Goal: Navigation & Orientation: Find specific page/section

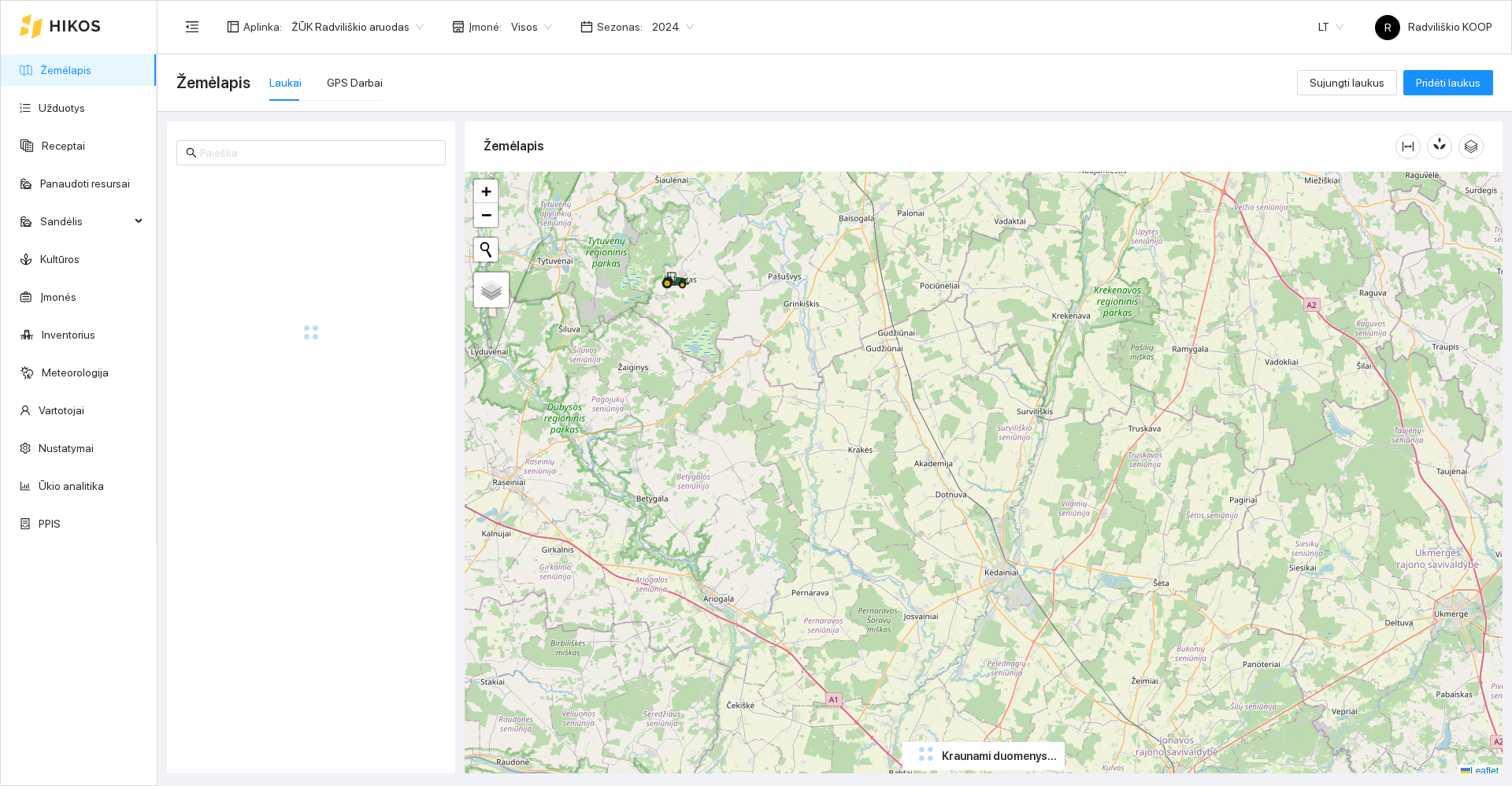
scroll to position [5, 0]
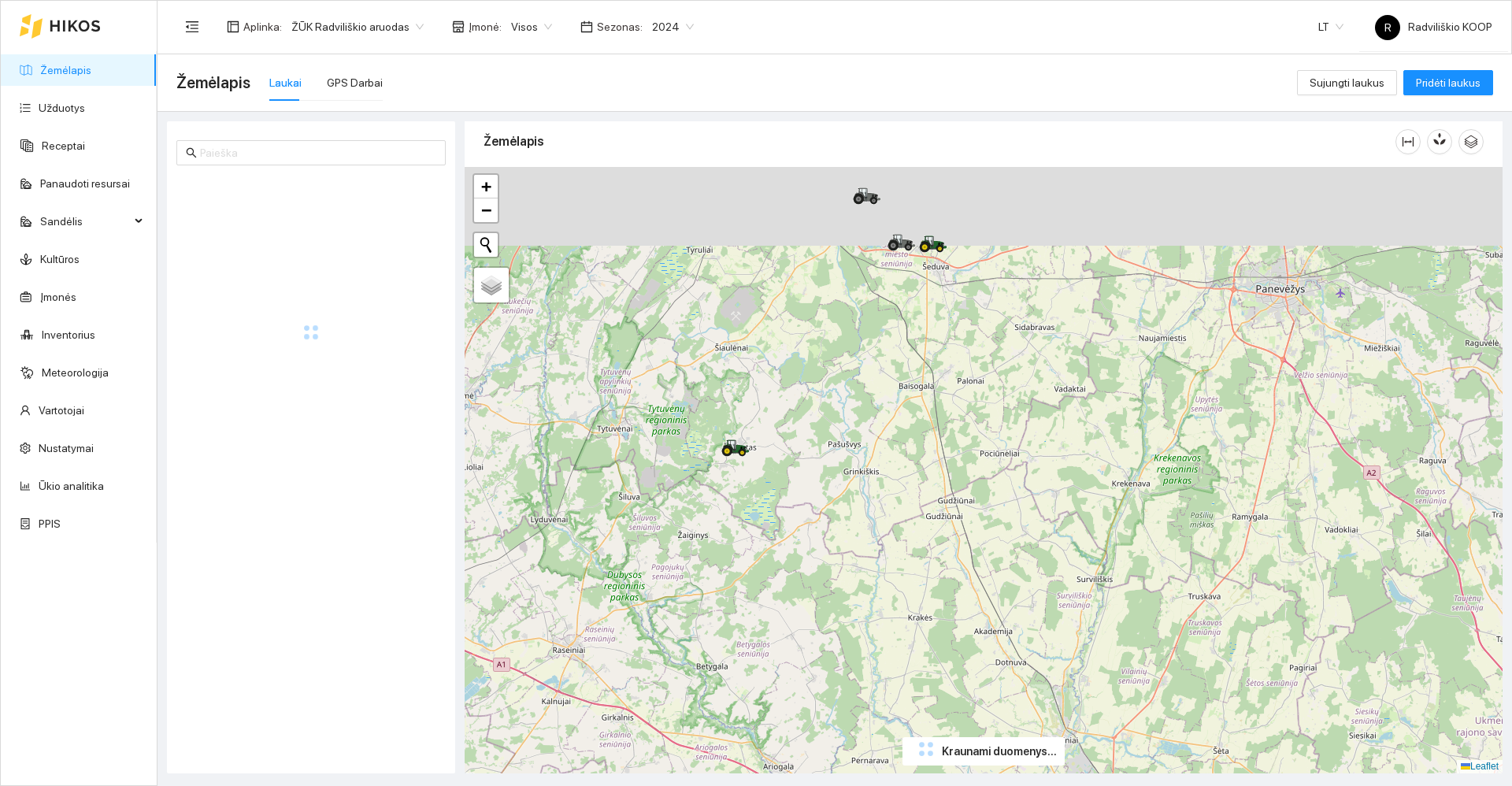
drag, startPoint x: 955, startPoint y: 392, endPoint x: 1020, endPoint y: 551, distance: 171.8
click at [1031, 595] on div "+ − Nieko nerasta. Bandykite dar kartą. Žemėlapis Palydovas Leaflet" at bounding box center [984, 470] width 1037 height 606
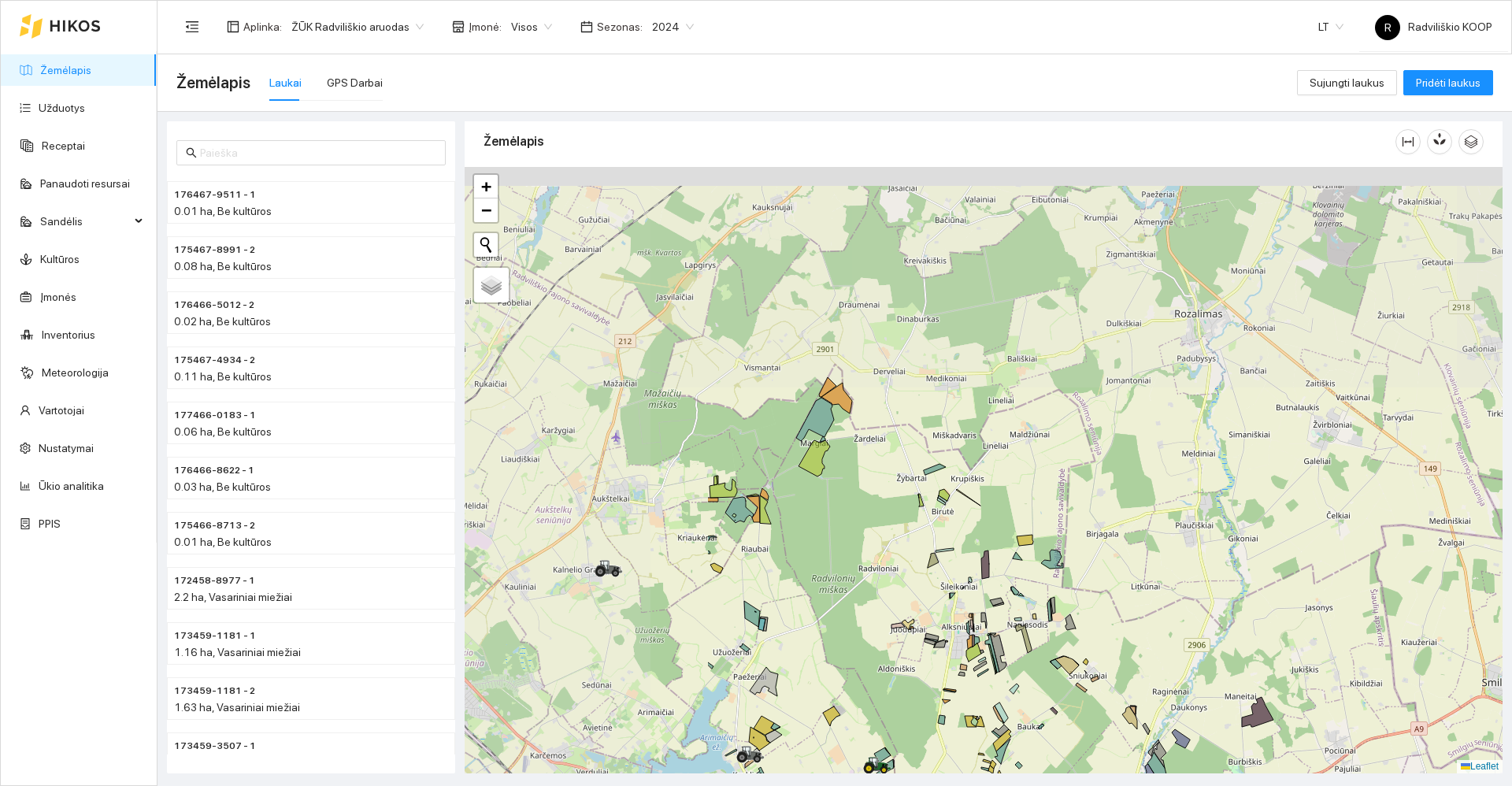
drag, startPoint x: 842, startPoint y: 417, endPoint x: 1191, endPoint y: 643, distance: 415.8
click at [1191, 643] on div "+ − Nieko nerasta. Bandykite dar kartą. Žemėlapis Palydovas Leaflet" at bounding box center [984, 470] width 1037 height 606
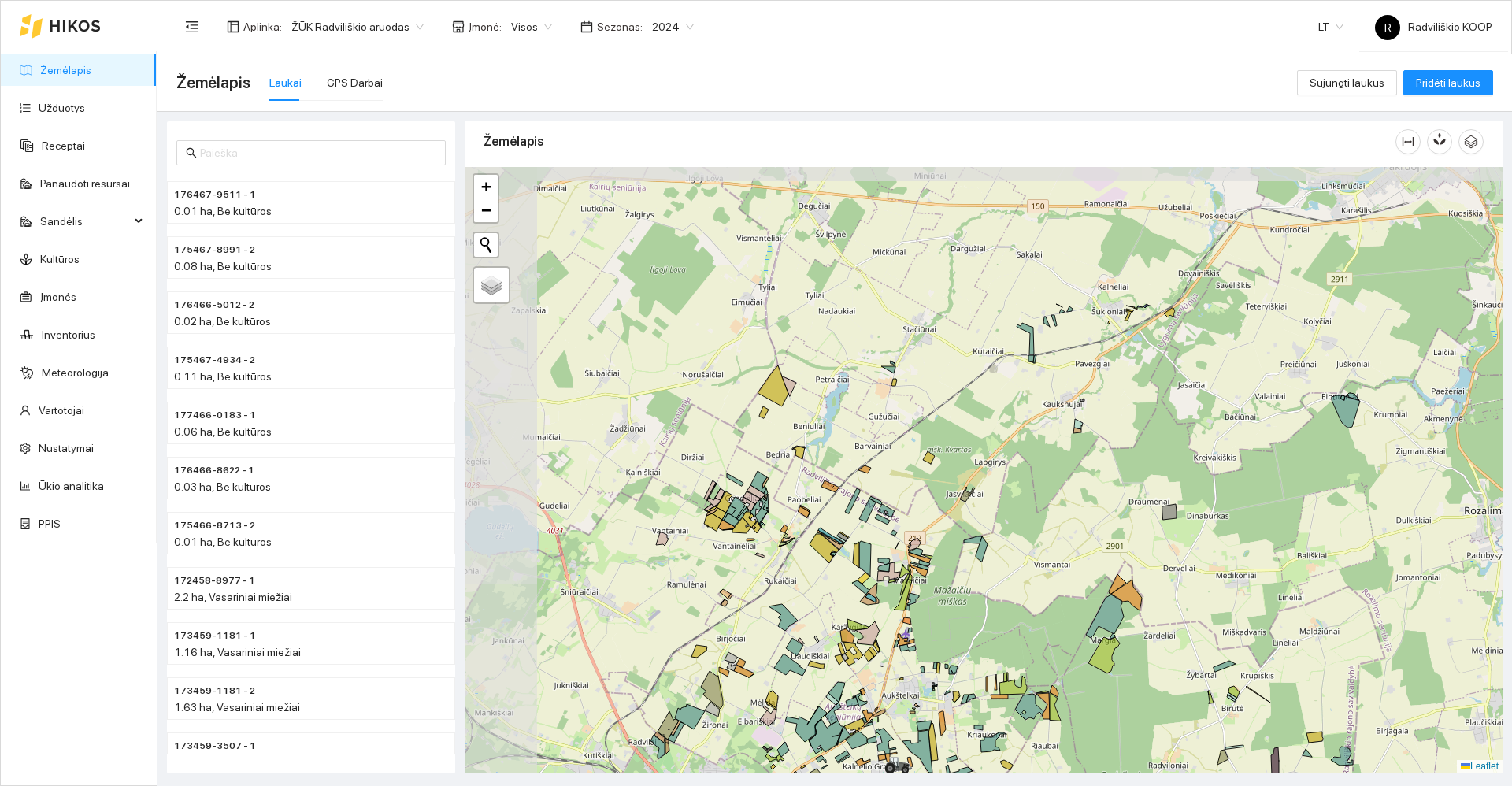
drag, startPoint x: 774, startPoint y: 443, endPoint x: 1044, endPoint y: 629, distance: 327.9
click at [1044, 629] on div "+ − Nieko nerasta. Bandykite dar kartą. Žemėlapis Palydovas Leaflet" at bounding box center [984, 470] width 1037 height 606
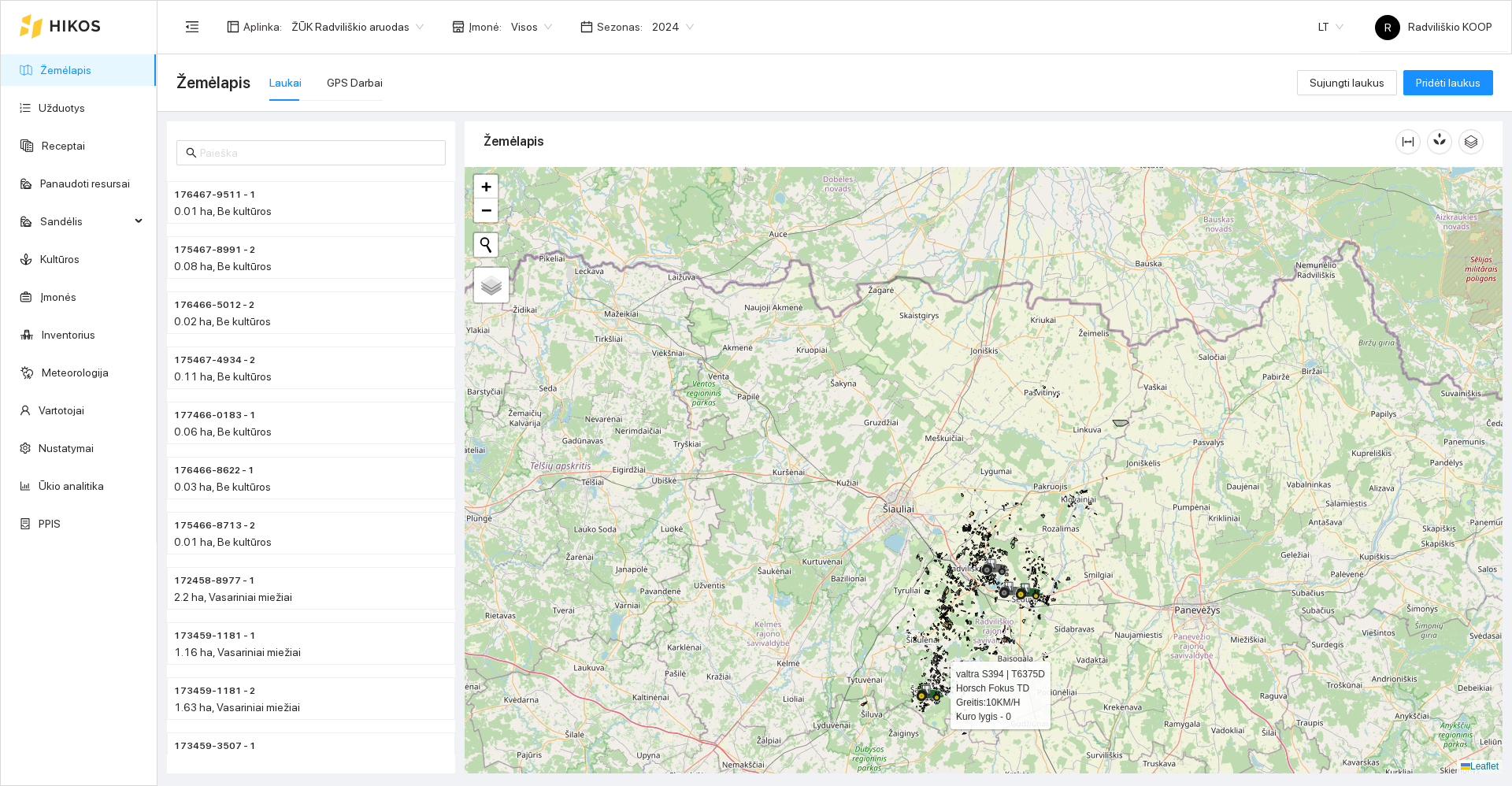
click at [934, 702] on div at bounding box center [930, 692] width 29 height 24
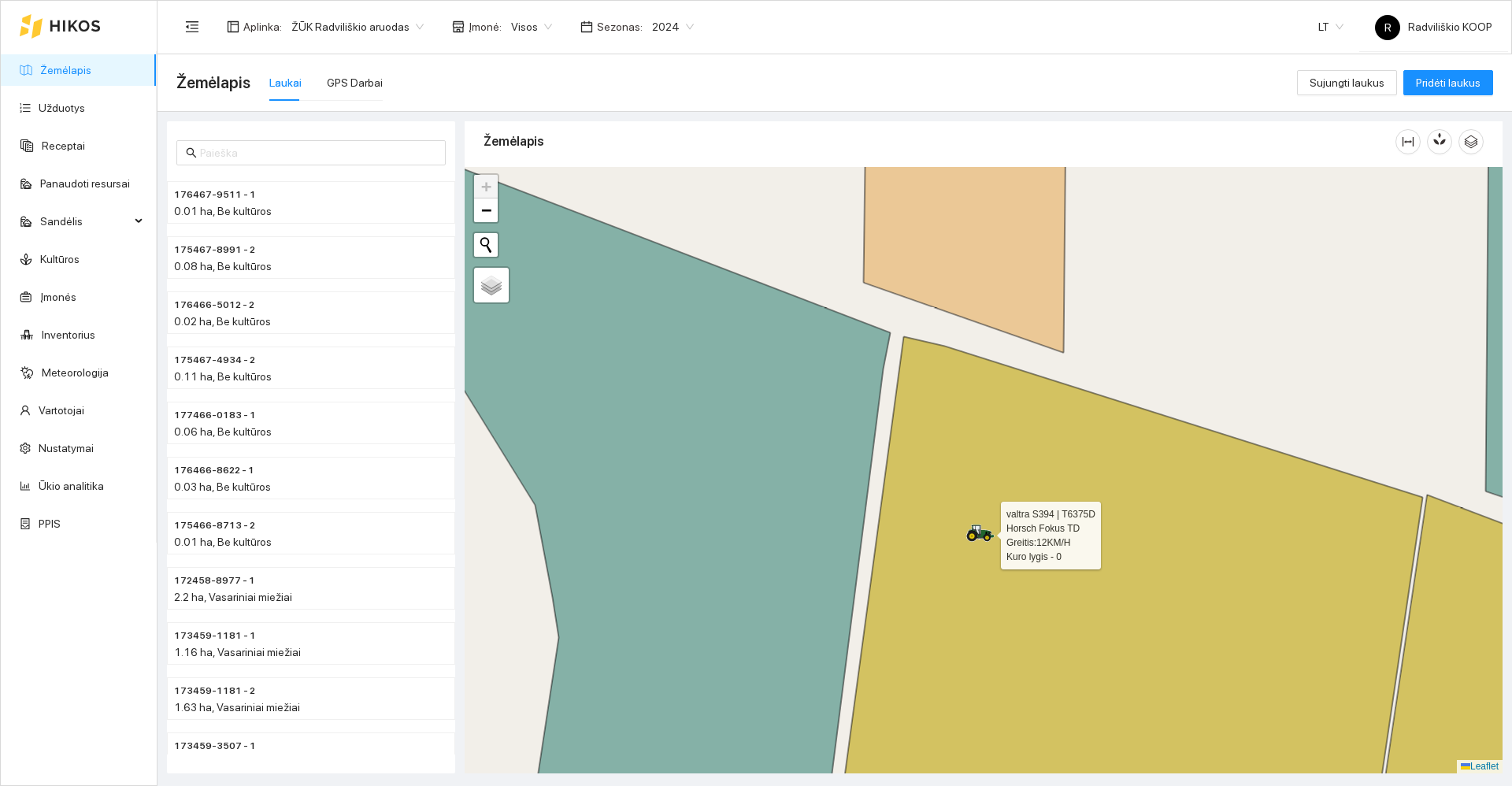
click at [980, 541] on icon at bounding box center [981, 533] width 29 height 17
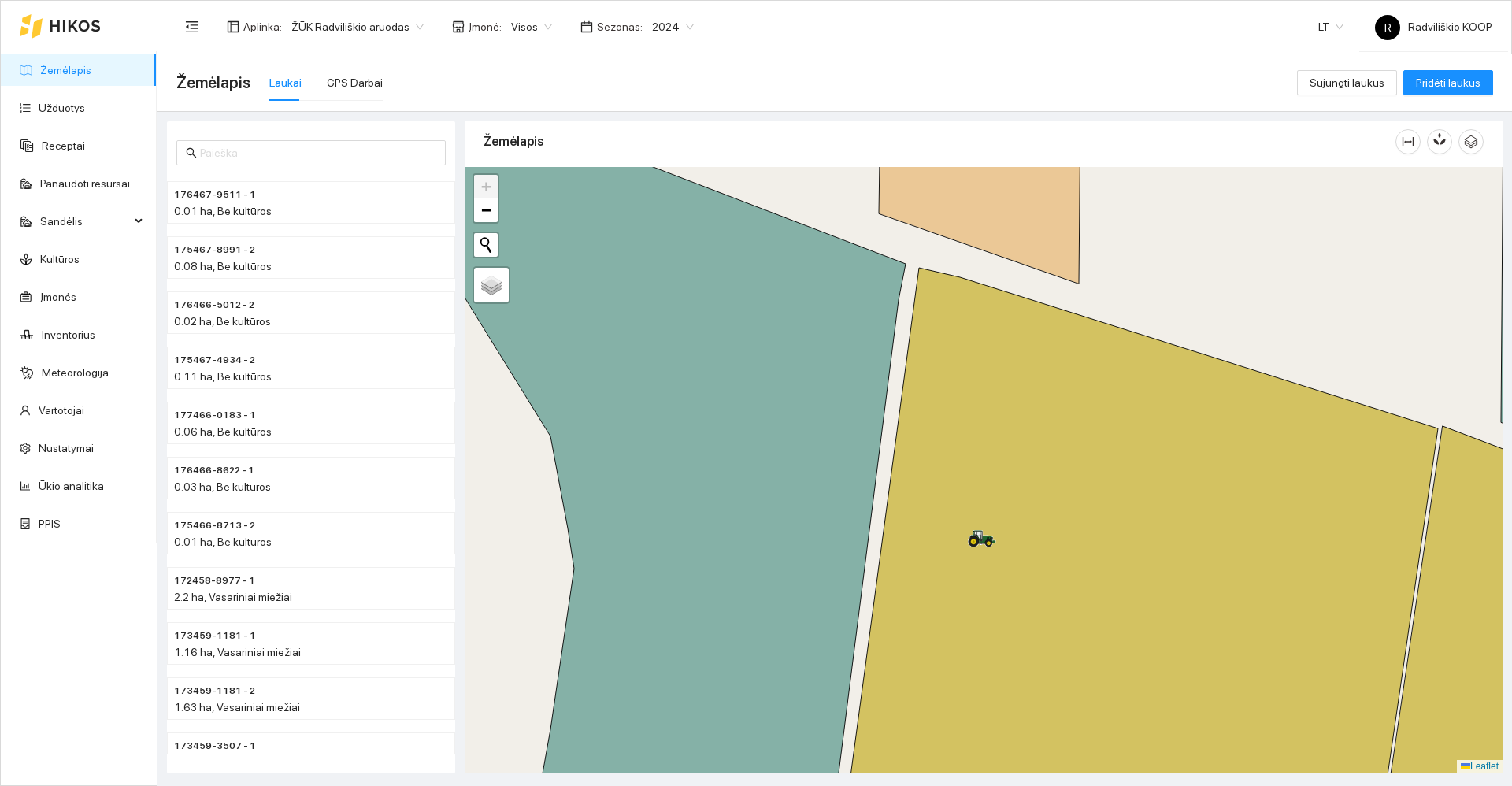
drag, startPoint x: 995, startPoint y: 478, endPoint x: 1220, endPoint y: 562, distance: 240.2
click at [1220, 562] on icon at bounding box center [1140, 550] width 595 height 566
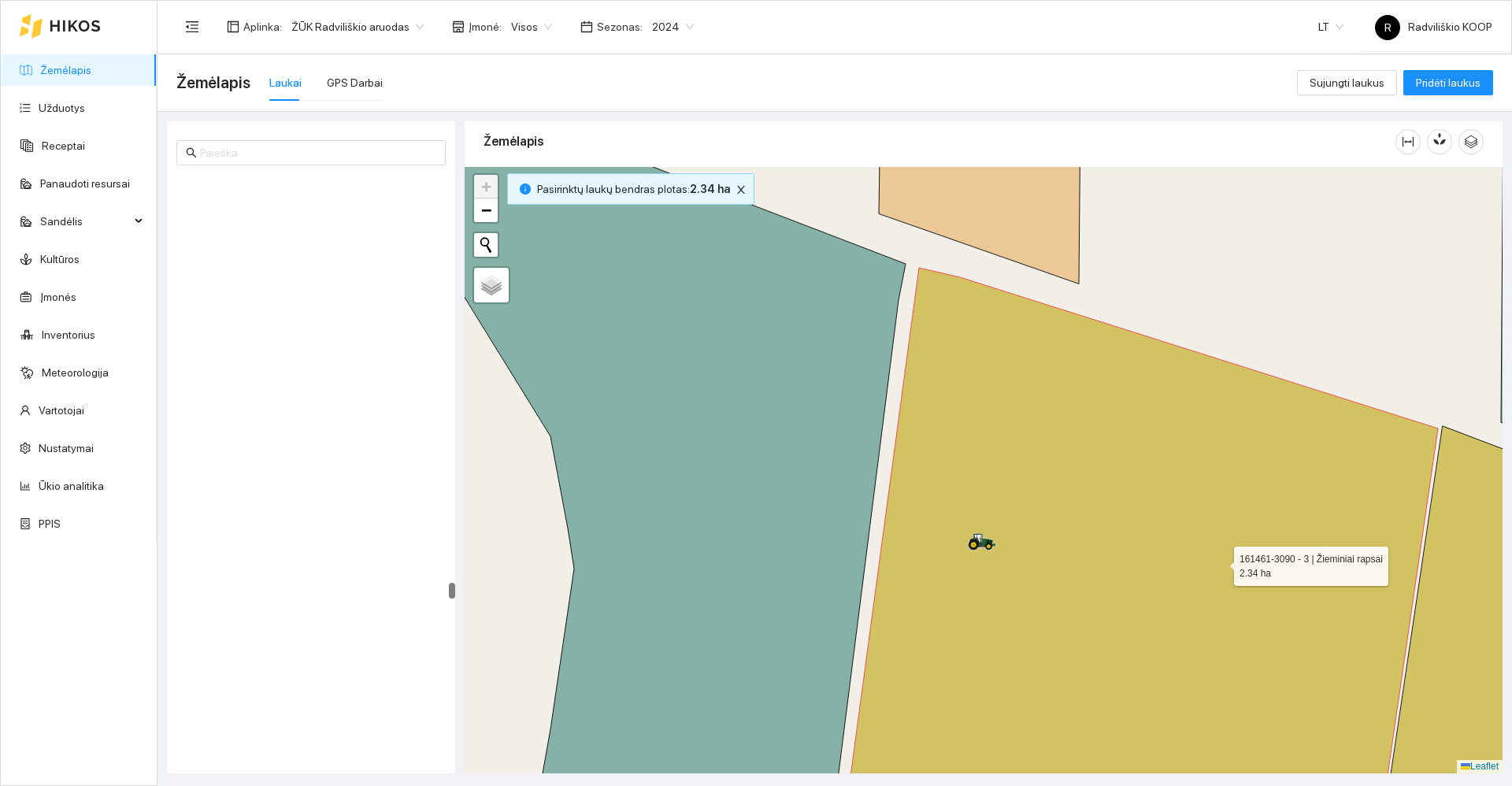
scroll to position [60061, 0]
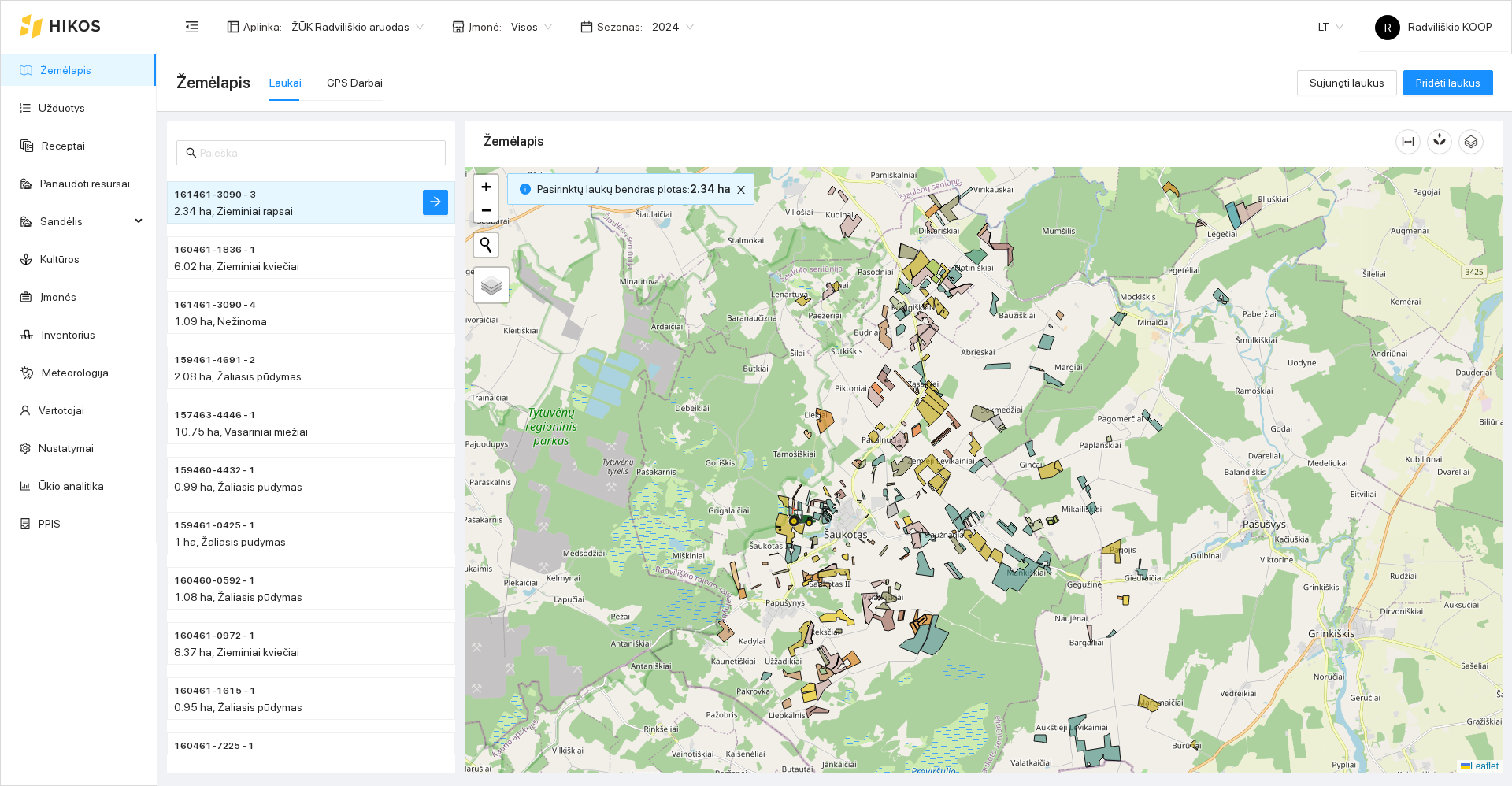
drag, startPoint x: 1161, startPoint y: 447, endPoint x: 817, endPoint y: 417, distance: 345.3
click at [817, 416] on div "+ − Nieko nerasta. Bandykite dar kartą. Žemėlapis Palydovas Leaflet" at bounding box center [984, 470] width 1037 height 606
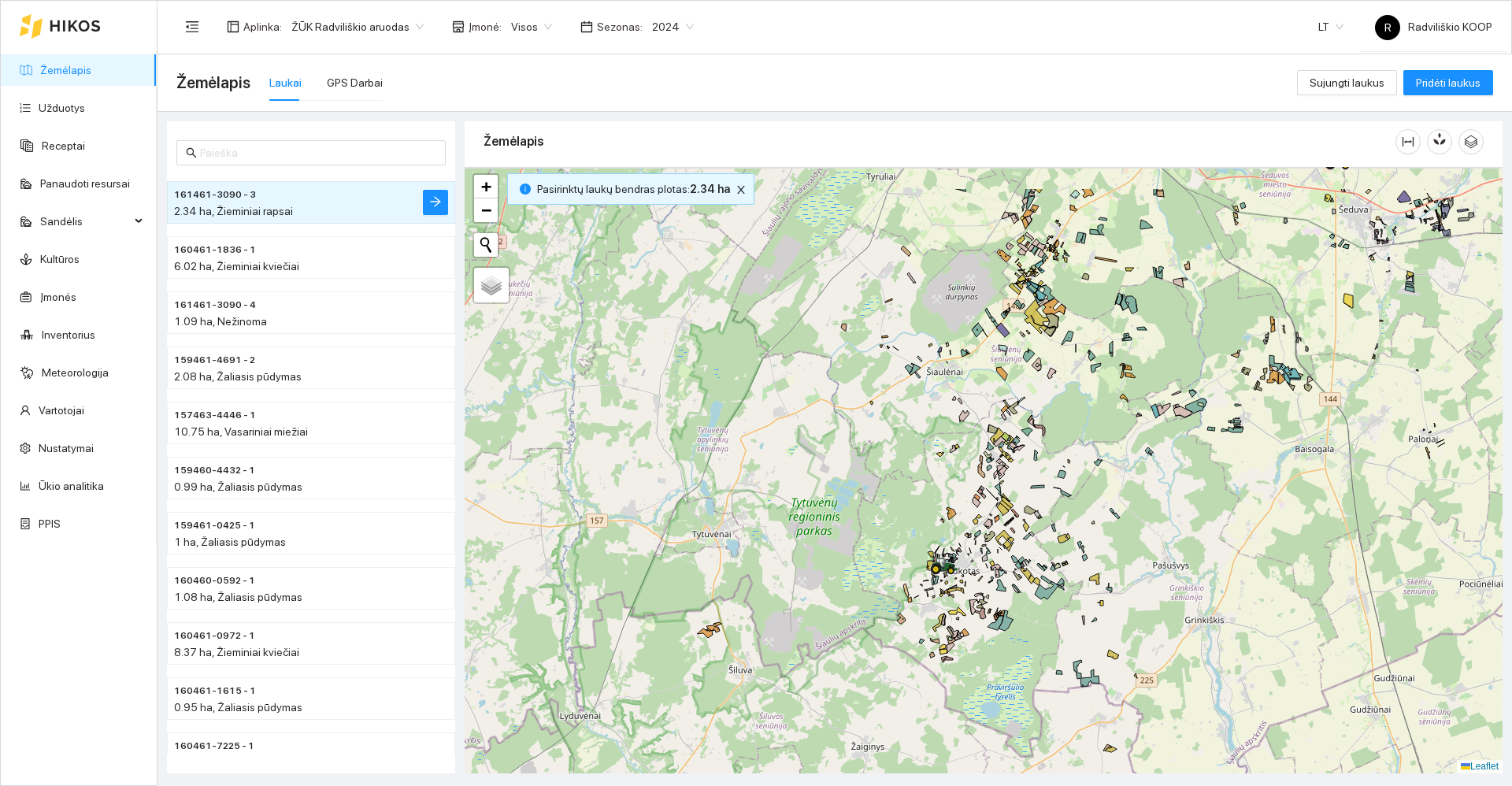
drag, startPoint x: 1143, startPoint y: 420, endPoint x: 1095, endPoint y: 539, distance: 128.3
click at [1096, 538] on div "+ − Nieko nerasta. Bandykite dar kartą. Žemėlapis Palydovas Leaflet" at bounding box center [984, 470] width 1037 height 606
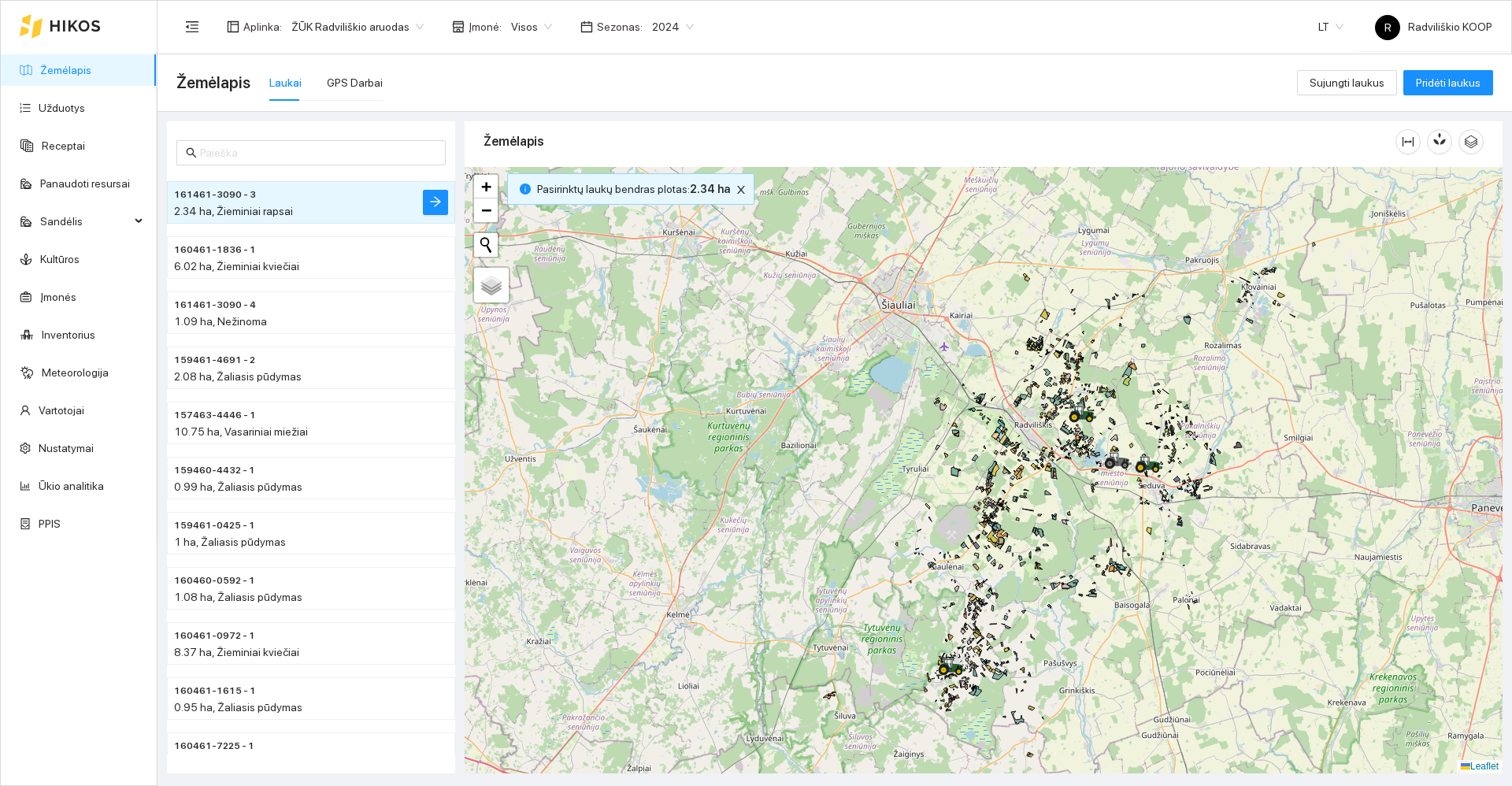
drag, startPoint x: 1134, startPoint y: 469, endPoint x: 1068, endPoint y: 569, distance: 119.8
click at [1068, 569] on div "+ − Nieko nerasta. Bandykite dar kartą. Žemėlapis Palydovas Leaflet" at bounding box center [984, 470] width 1037 height 606
click at [1117, 462] on icon at bounding box center [1114, 457] width 8 height 11
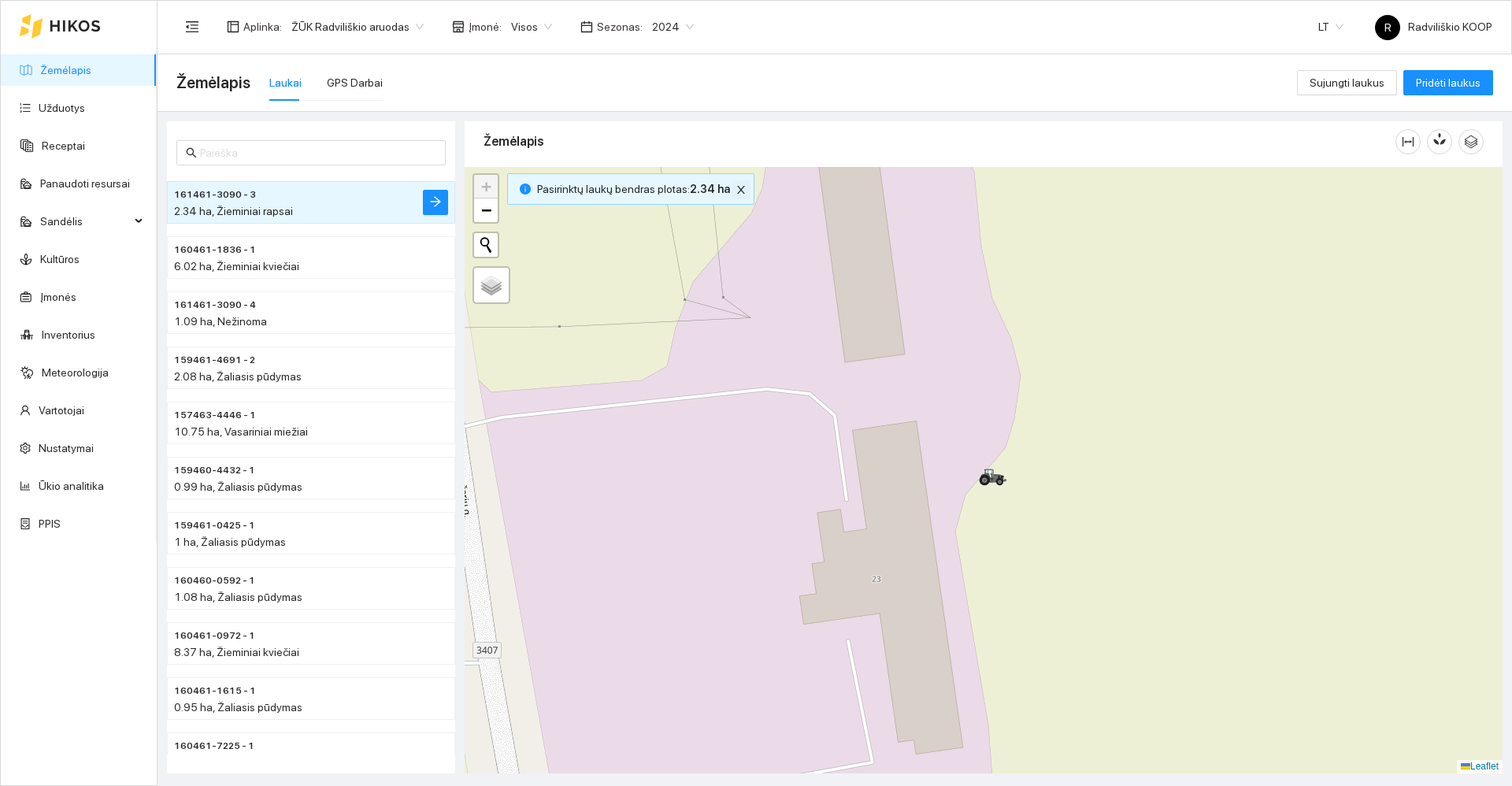
click at [735, 192] on icon "close" at bounding box center [740, 189] width 11 height 11
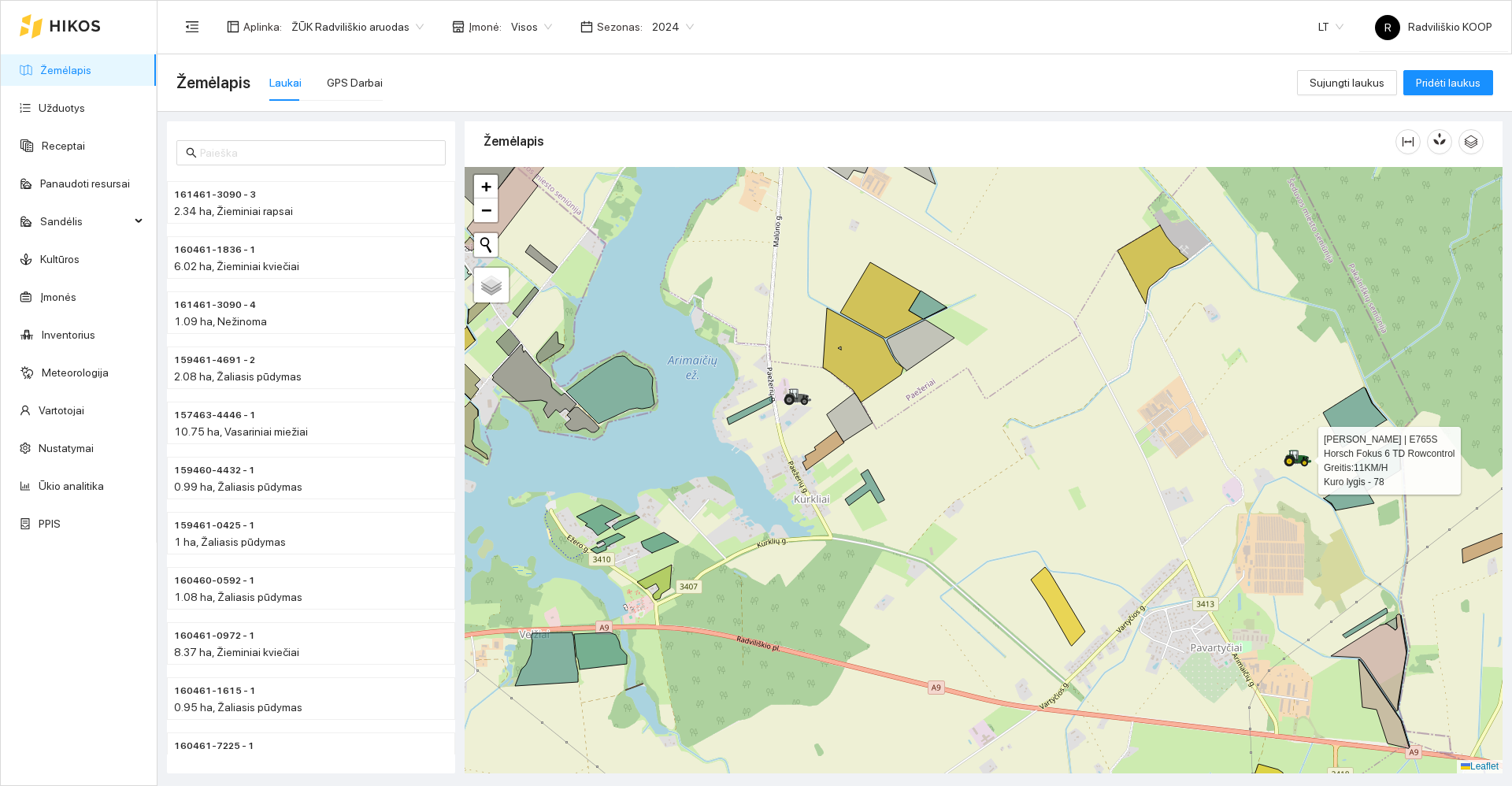
click at [1297, 467] on div at bounding box center [1298, 458] width 29 height 24
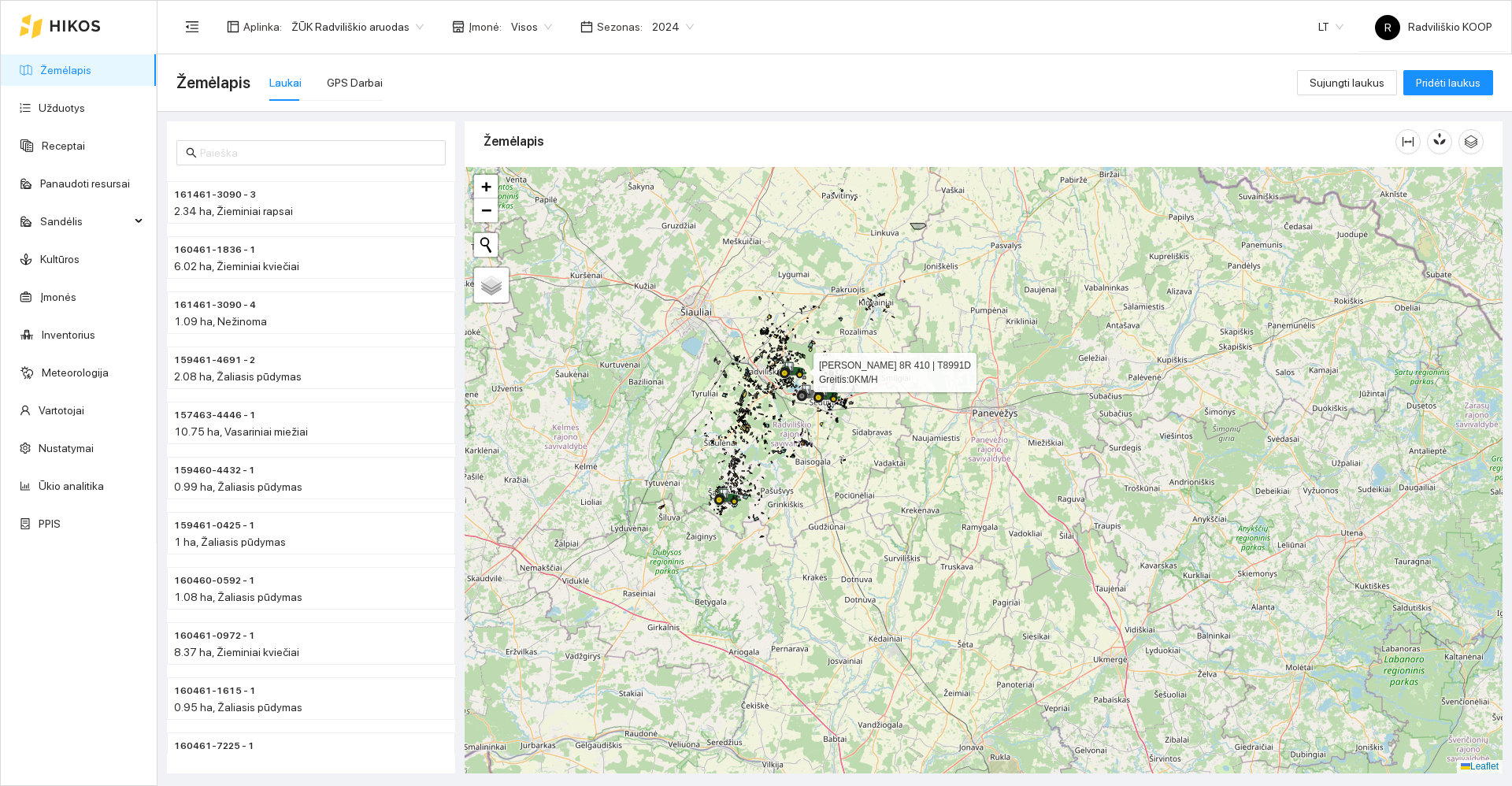
click at [789, 371] on icon at bounding box center [784, 373] width 11 height 11
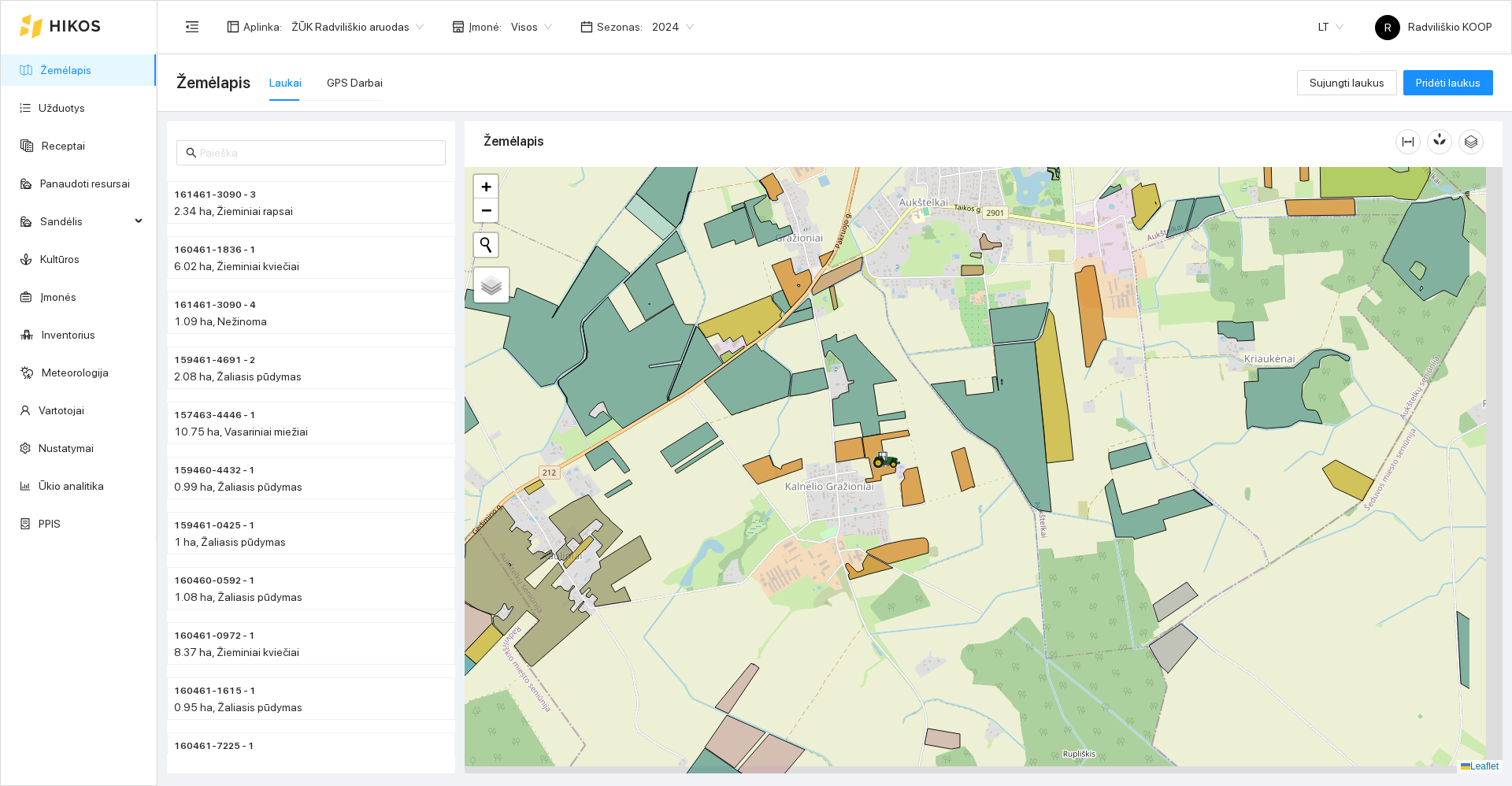
drag, startPoint x: 1091, startPoint y: 441, endPoint x: 907, endPoint y: 394, distance: 189.9
click at [907, 394] on div "+ − Nieko nerasta. Bandykite dar kartą. Žemėlapis Palydovas Leaflet" at bounding box center [984, 470] width 1037 height 606
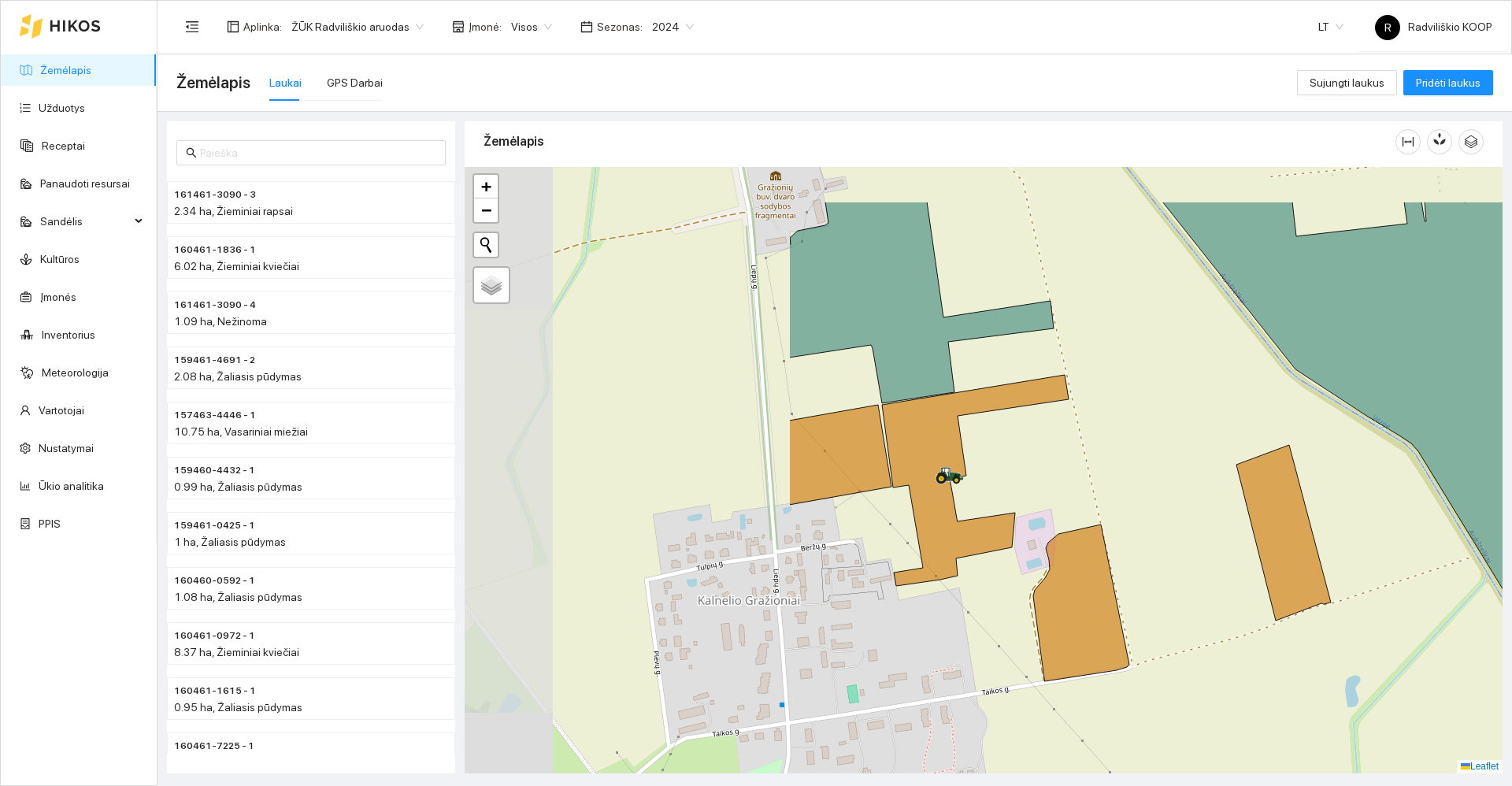
drag, startPoint x: 605, startPoint y: 356, endPoint x: 1040, endPoint y: 456, distance: 446.3
click at [1040, 456] on div "+ − Nieko nerasta. Bandykite dar kartą. Žemėlapis Palydovas Leaflet" at bounding box center [984, 470] width 1037 height 606
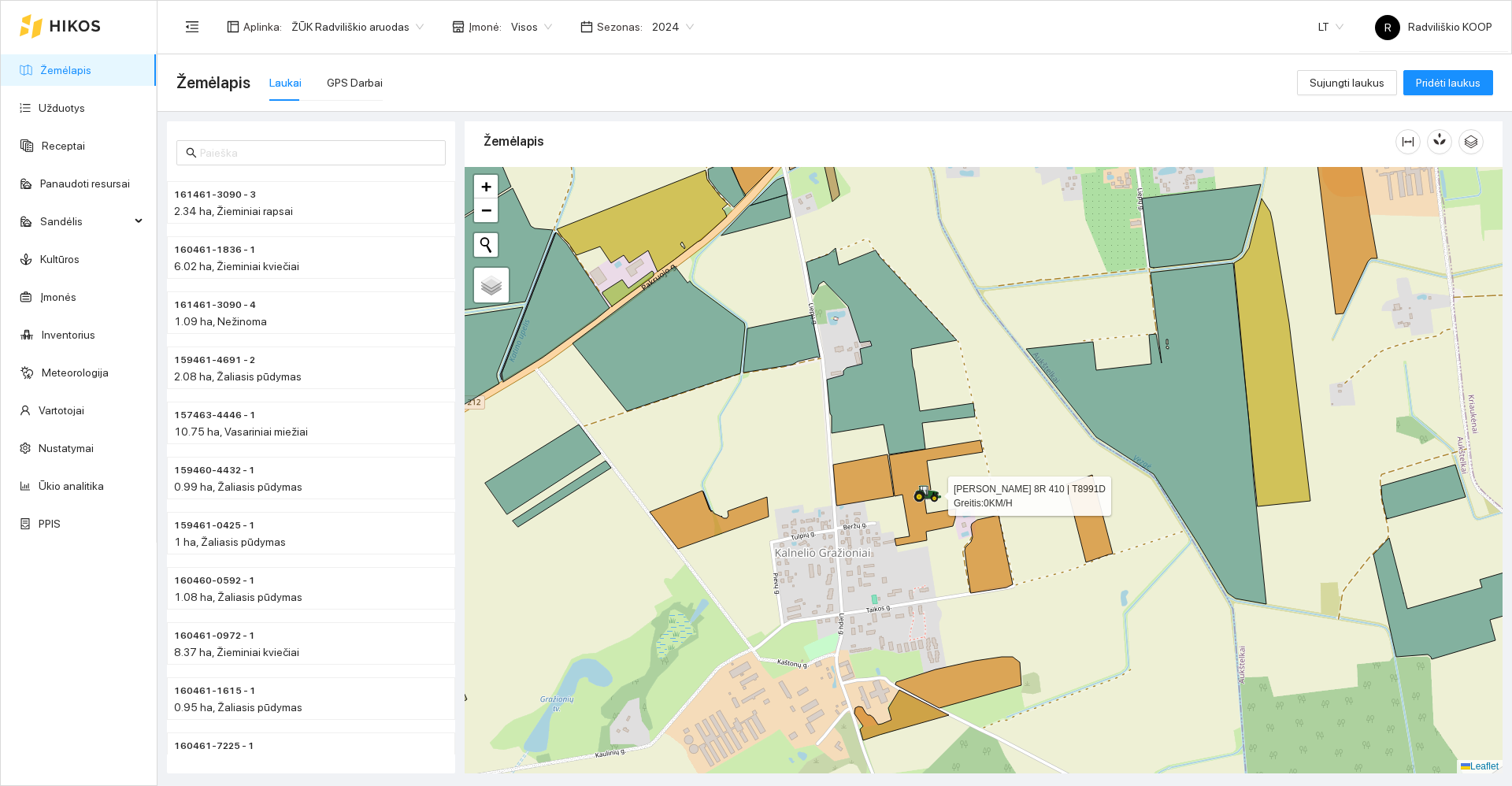
click at [919, 491] on icon at bounding box center [928, 491] width 27 height 12
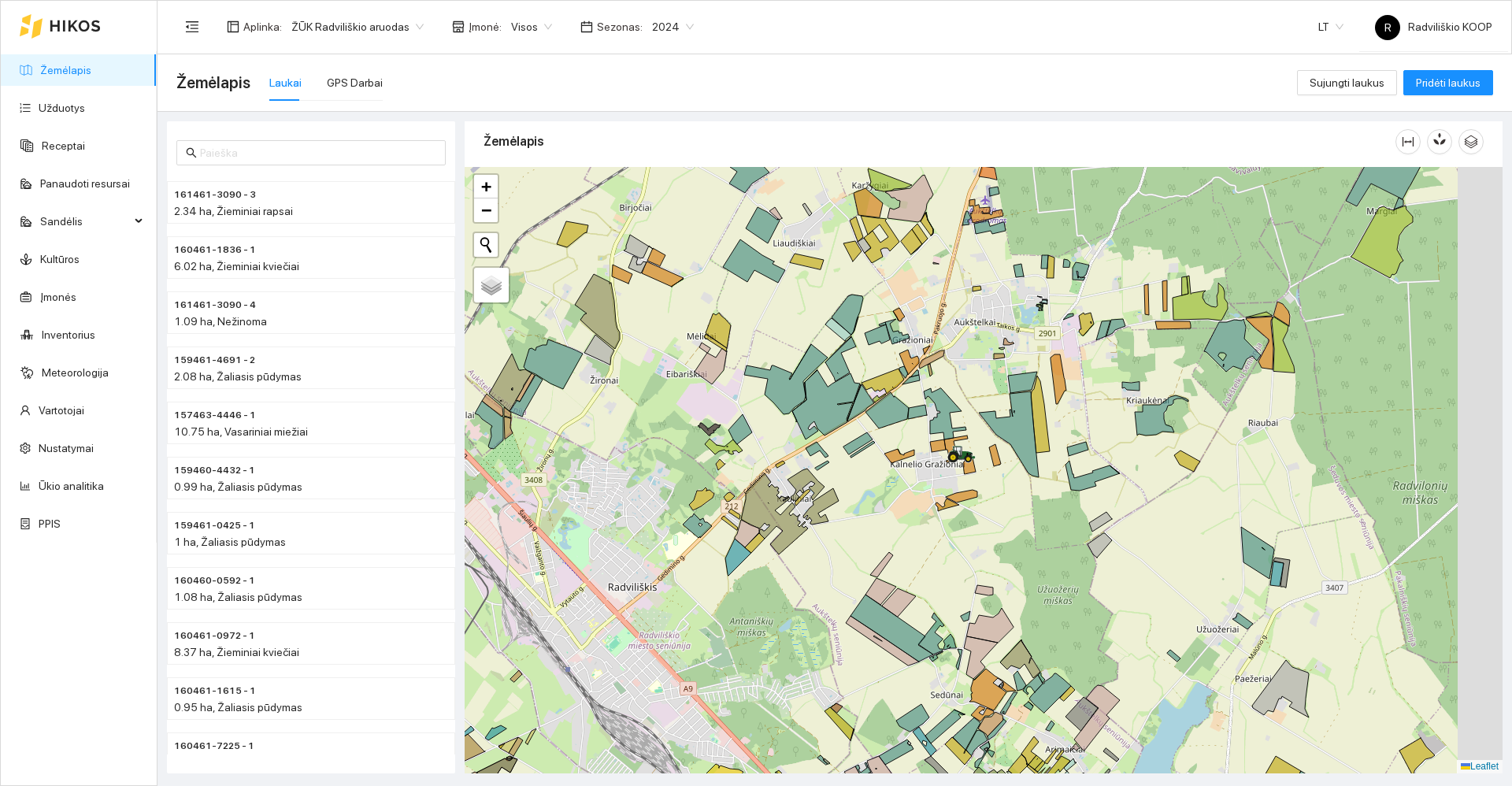
drag, startPoint x: 1063, startPoint y: 482, endPoint x: 989, endPoint y: 423, distance: 94.6
click at [989, 424] on div "+ − Nieko nerasta. Bandykite dar kartą. Žemėlapis Palydovas Leaflet" at bounding box center [984, 470] width 1037 height 606
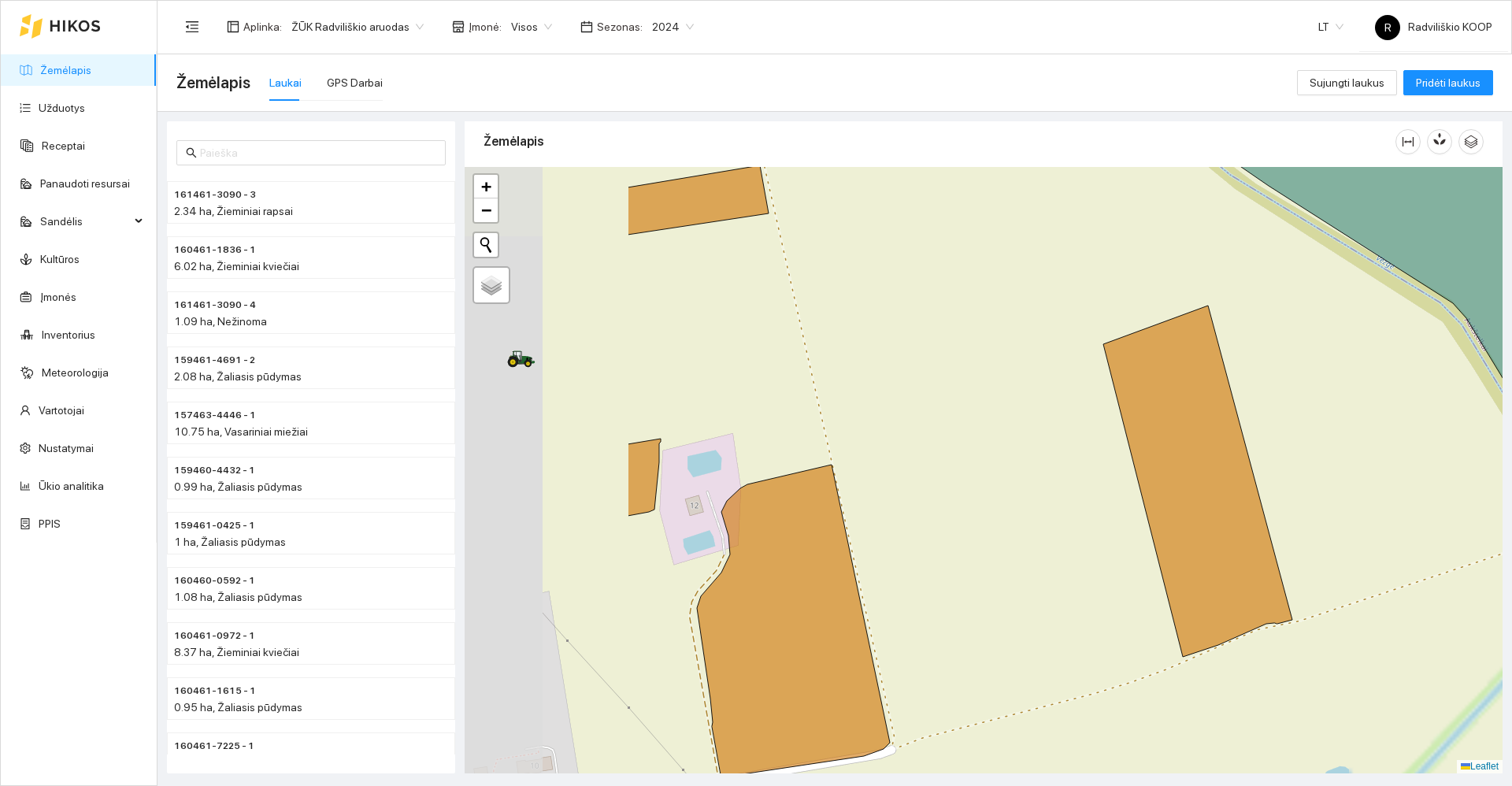
drag, startPoint x: 735, startPoint y: 401, endPoint x: 1018, endPoint y: 454, distance: 287.9
click at [1014, 454] on div "+ − Nieko nerasta. Bandykite dar kartą. Žemėlapis Palydovas Leaflet" at bounding box center [984, 470] width 1037 height 606
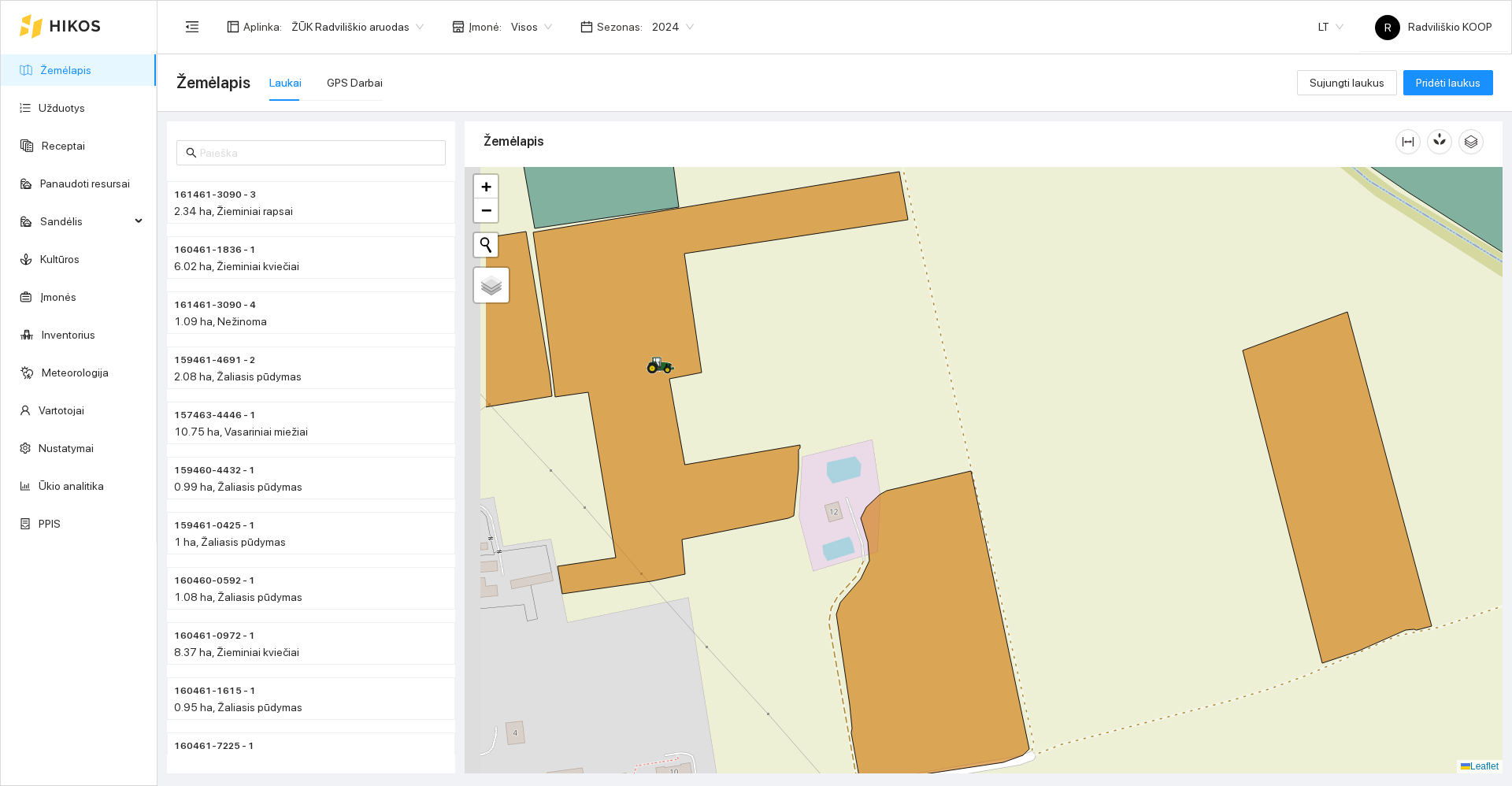
drag, startPoint x: 731, startPoint y: 395, endPoint x: 1052, endPoint y: 406, distance: 321.2
click at [1052, 406] on div "+ − Nieko nerasta. Bandykite dar kartą. Žemėlapis Palydovas Leaflet" at bounding box center [984, 470] width 1037 height 606
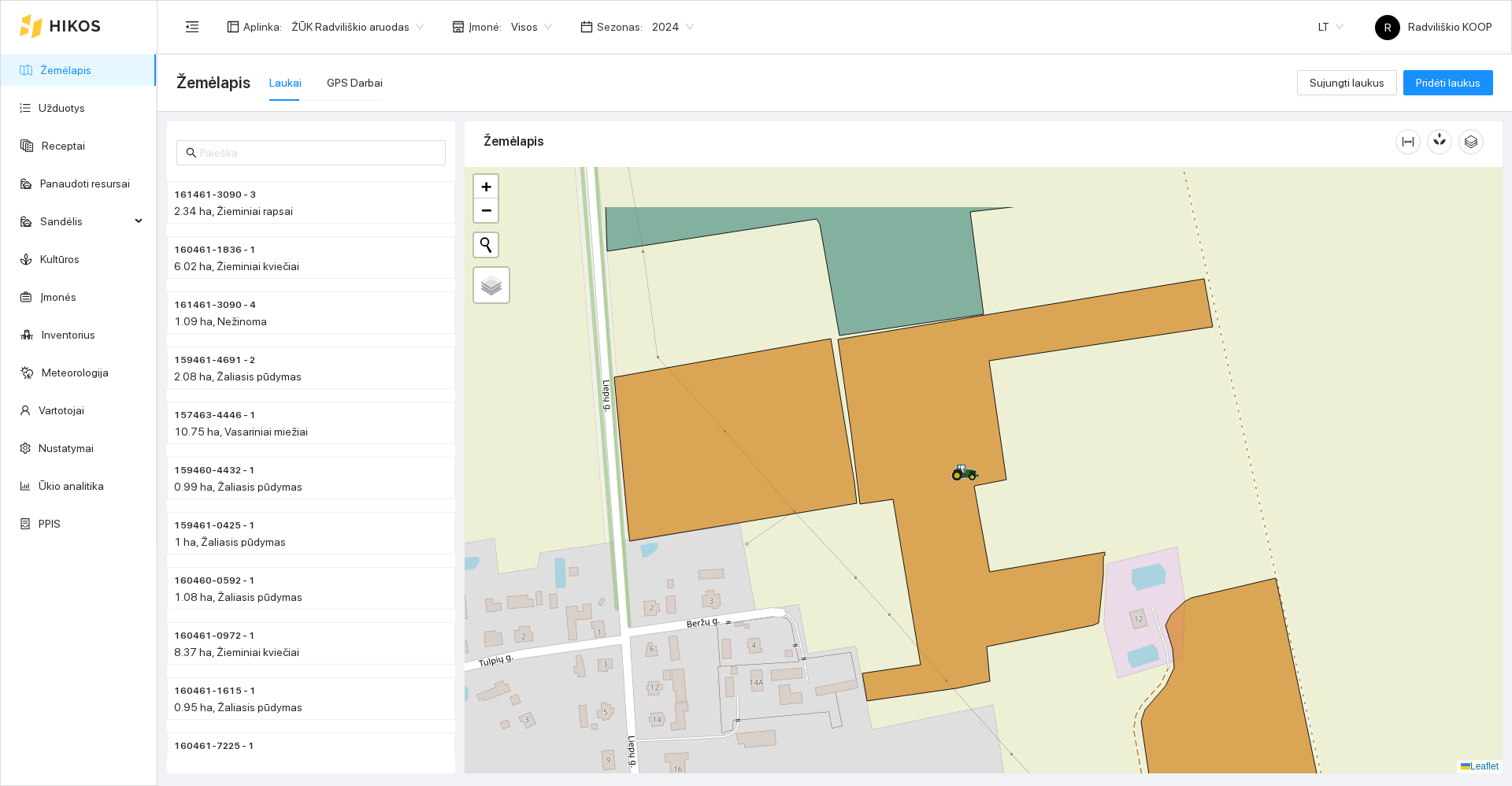
drag, startPoint x: 916, startPoint y: 370, endPoint x: 1023, endPoint y: 471, distance: 147.1
click at [1023, 471] on div "+ − Nieko nerasta. Bandykite dar kartą. Žemėlapis Palydovas Leaflet" at bounding box center [984, 470] width 1037 height 606
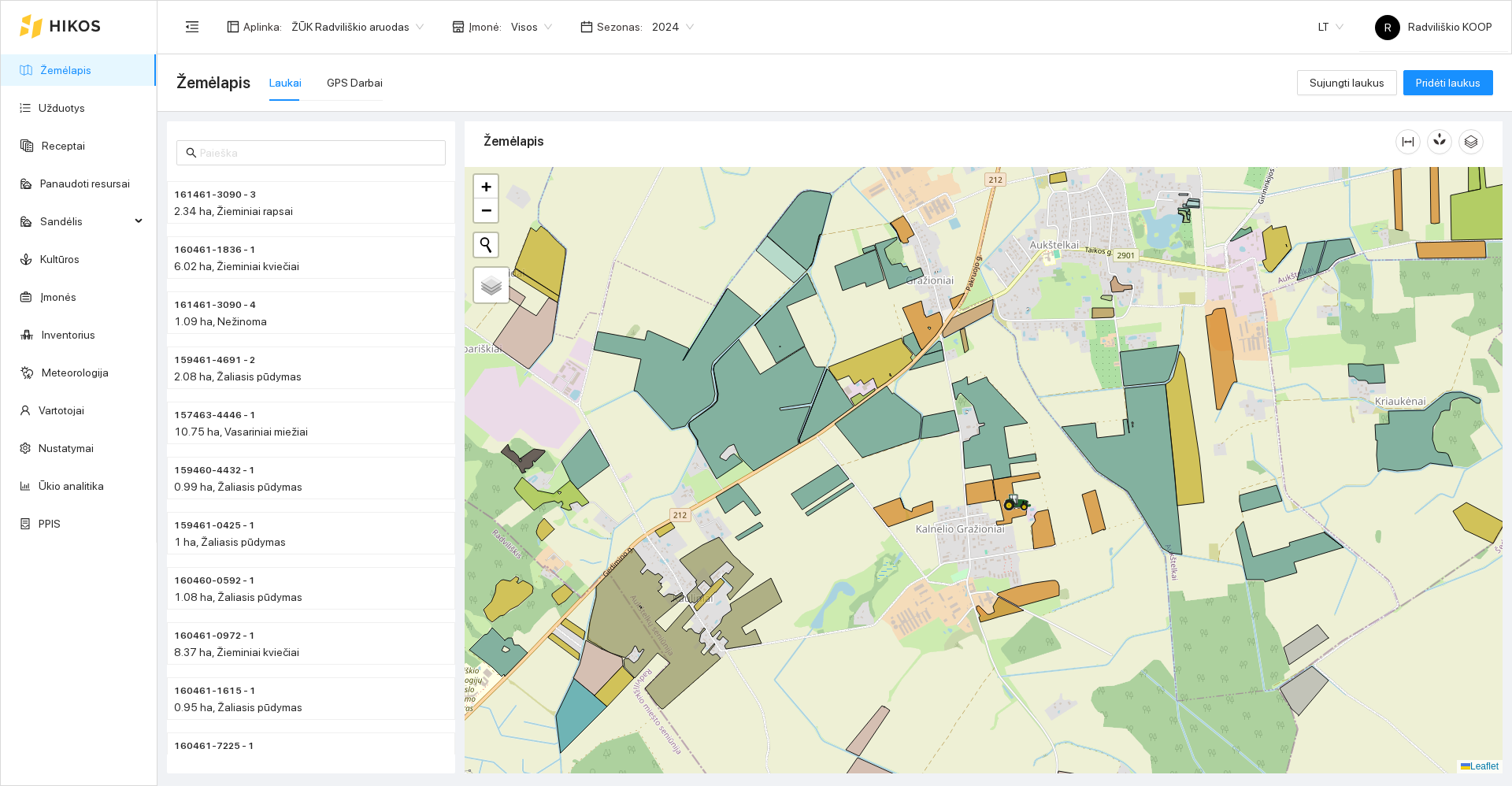
drag, startPoint x: 1036, startPoint y: 379, endPoint x: 1020, endPoint y: 438, distance: 61.1
click at [1020, 437] on div "+ − Nieko nerasta. Bandykite dar kartą. Žemėlapis Palydovas Leaflet" at bounding box center [984, 470] width 1037 height 606
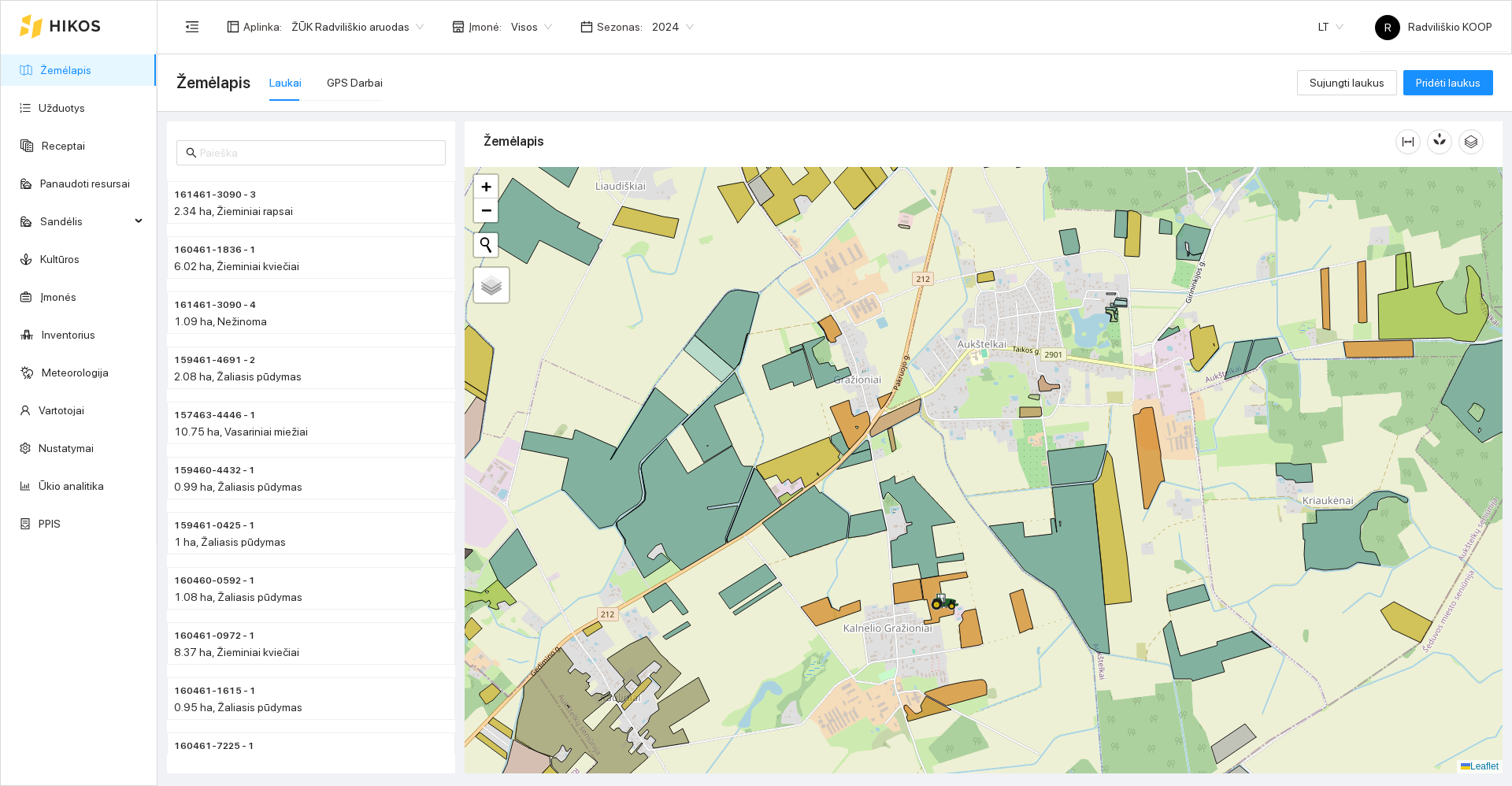
drag, startPoint x: 1104, startPoint y: 375, endPoint x: 1024, endPoint y: 416, distance: 89.9
click at [1024, 416] on div "+ − Nieko nerasta. Bandykite dar kartą. Žemėlapis Palydovas Leaflet" at bounding box center [984, 470] width 1037 height 606
